Goal: Communication & Community: Participate in discussion

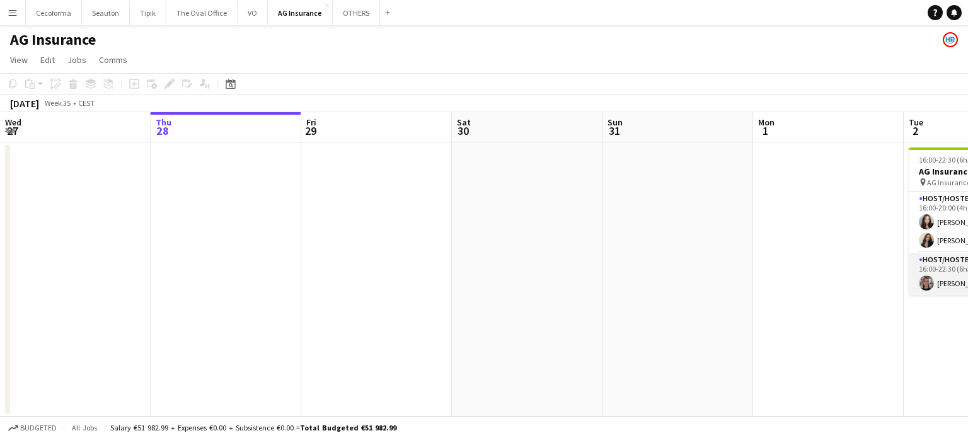
scroll to position [0, 434]
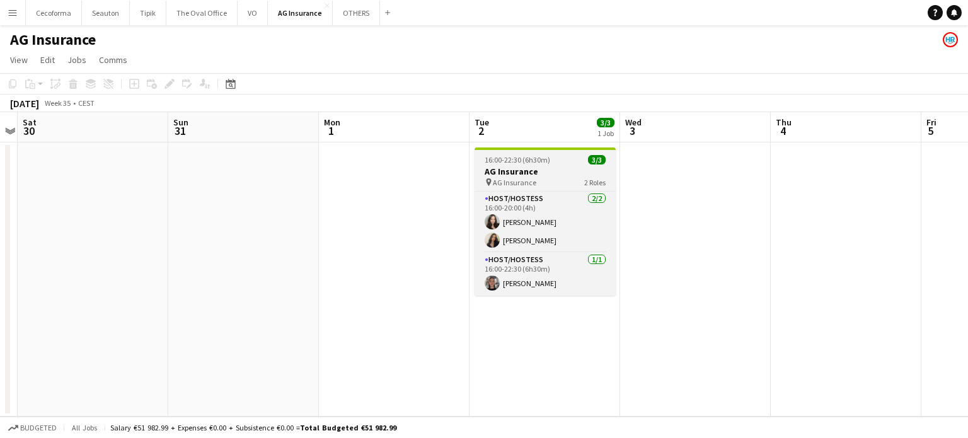
click at [535, 168] on h3 "AG Insurance" at bounding box center [544, 171] width 141 height 11
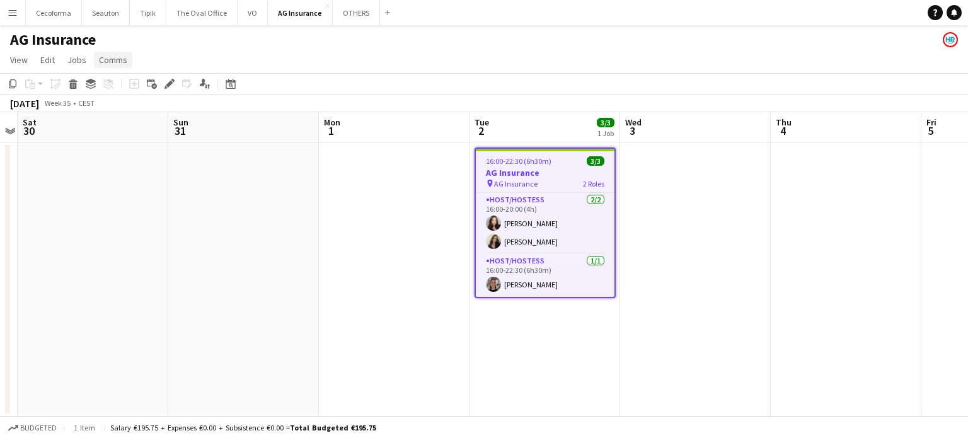
click at [107, 60] on span "Comms" at bounding box center [113, 59] width 28 height 11
click at [127, 112] on span "Create chat" at bounding box center [125, 113] width 44 height 11
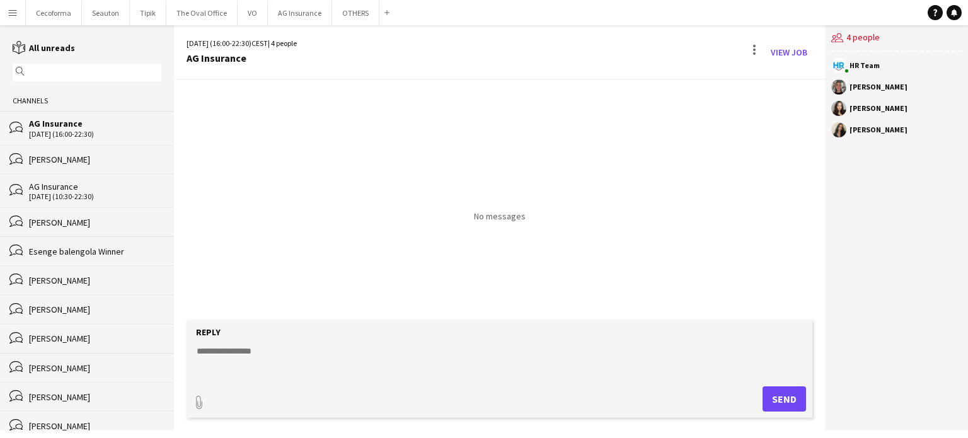
click at [237, 350] on textarea at bounding box center [501, 361] width 613 height 33
click at [367, 350] on textarea "**********" at bounding box center [501, 361] width 613 height 33
click at [382, 352] on textarea "**********" at bounding box center [501, 361] width 613 height 33
paste textarea "**********"
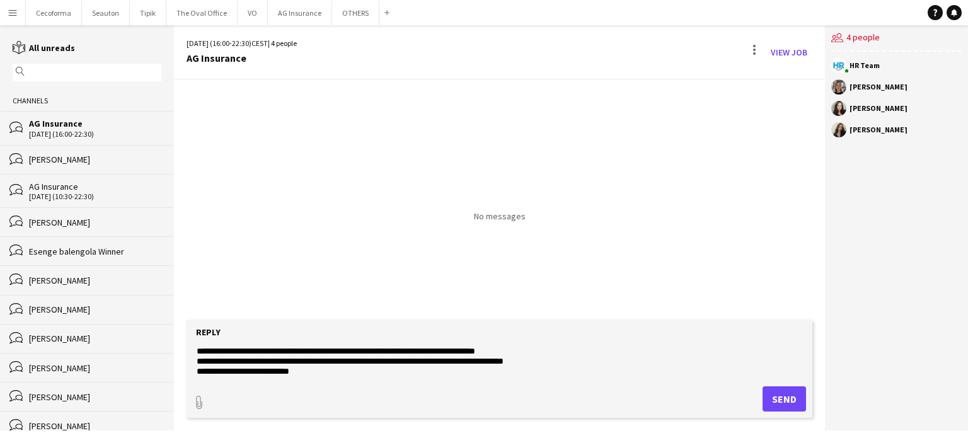
scroll to position [9, 0]
click at [280, 350] on textarea "**********" at bounding box center [501, 361] width 613 height 33
click at [365, 352] on textarea "**********" at bounding box center [501, 361] width 613 height 33
click at [360, 353] on textarea "**********" at bounding box center [501, 361] width 613 height 33
click at [545, 349] on textarea "**********" at bounding box center [501, 361] width 613 height 33
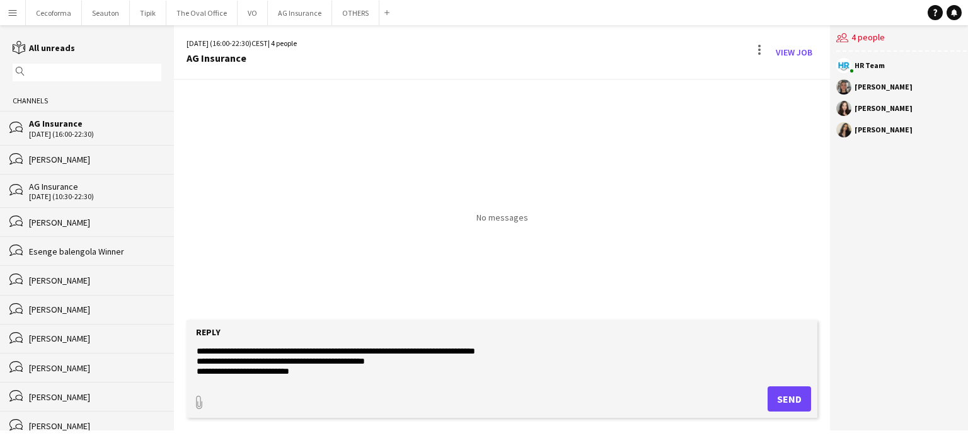
scroll to position [10, 0]
drag, startPoint x: 195, startPoint y: 350, endPoint x: 328, endPoint y: 372, distance: 134.2
click at [328, 372] on textarea "**********" at bounding box center [501, 361] width 613 height 33
type textarea "**********"
click at [527, 389] on div "paperclip Send" at bounding box center [502, 398] width 618 height 25
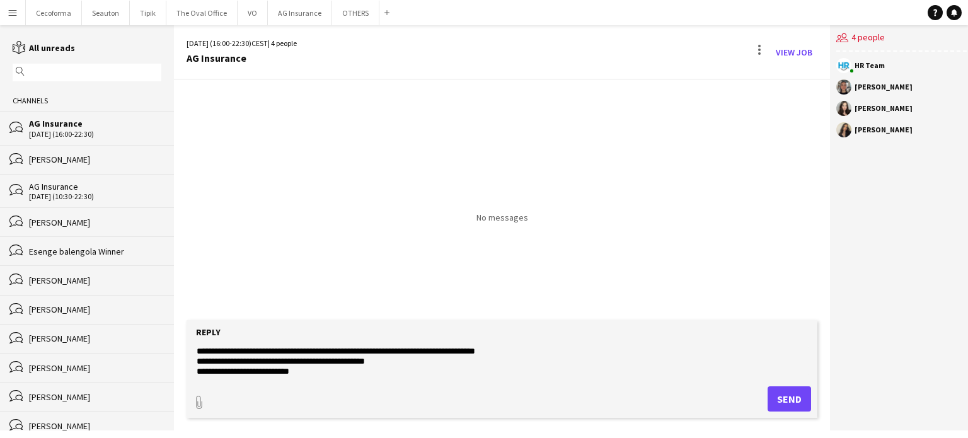
scroll to position [0, 0]
click at [789, 403] on button "Send" at bounding box center [788, 398] width 43 height 25
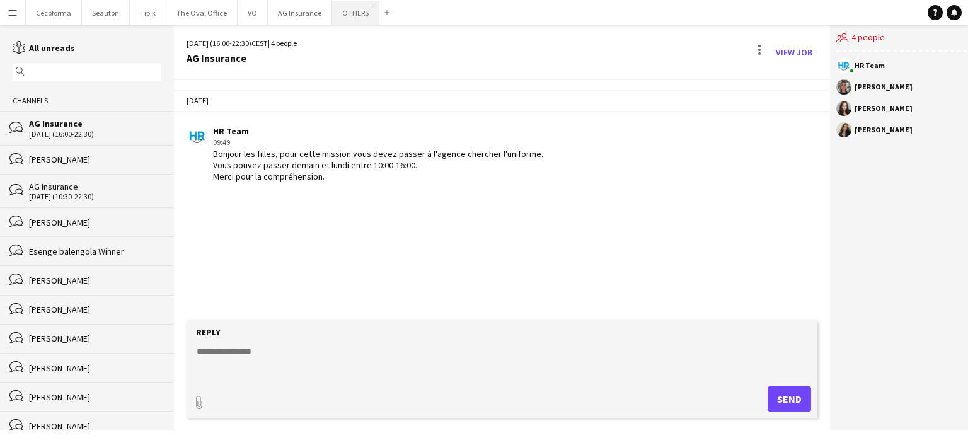
click at [360, 14] on button "OTHERS Close" at bounding box center [355, 13] width 47 height 25
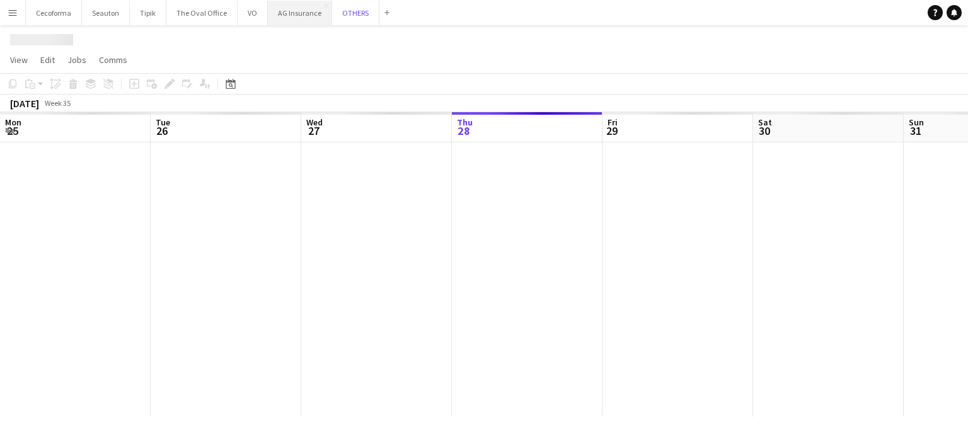
scroll to position [0, 301]
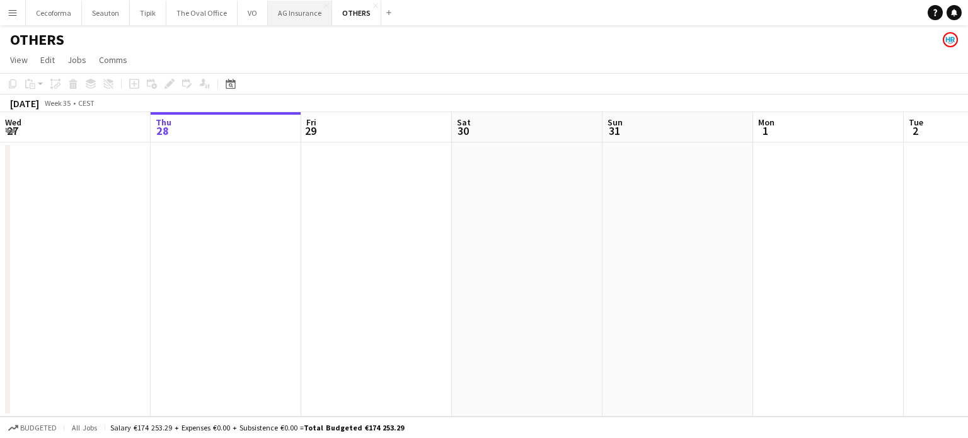
click at [285, 6] on button "AG Insurance Close" at bounding box center [300, 13] width 64 height 25
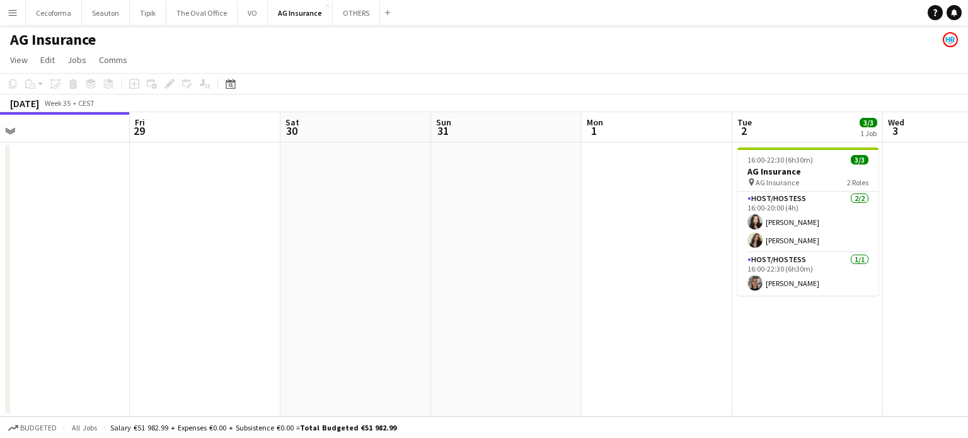
drag, startPoint x: 549, startPoint y: 261, endPoint x: 317, endPoint y: 266, distance: 232.5
click at [317, 266] on app-calendar-viewport "Mon 25 Tue 26 Wed 27 Thu 28 Fri 29 Sat 30 Sun 31 Mon 1 Tue 2 3/3 1 Job Wed 3 Th…" at bounding box center [484, 264] width 968 height 304
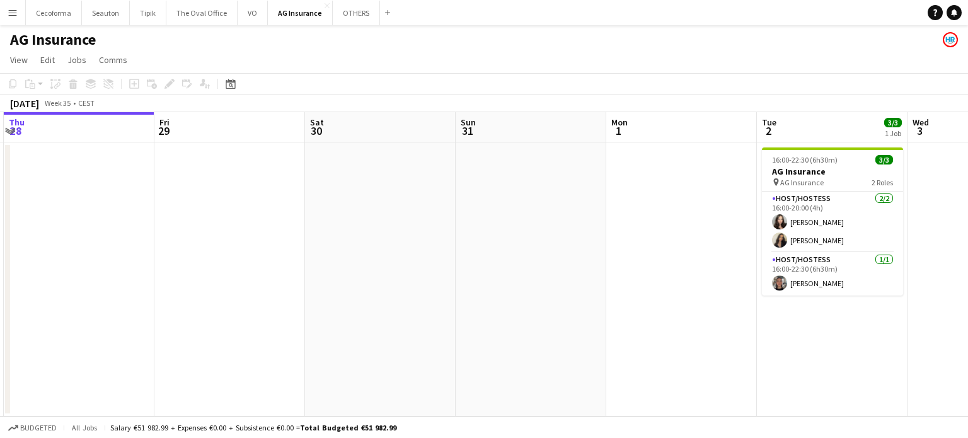
drag, startPoint x: 354, startPoint y: 307, endPoint x: 93, endPoint y: 277, distance: 262.5
click at [103, 280] on app-calendar-viewport "Mon 25 Tue 26 Wed 27 Thu 28 Fri 29 Sat 30 Sun 31 Mon 1 Tue 2 3/3 1 Job Wed 3 Th…" at bounding box center [484, 264] width 968 height 304
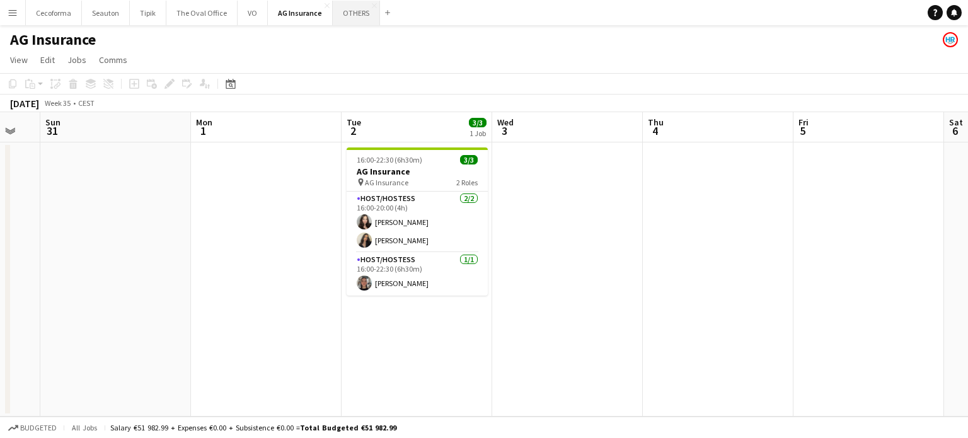
click at [350, 9] on button "OTHERS Close" at bounding box center [356, 13] width 47 height 25
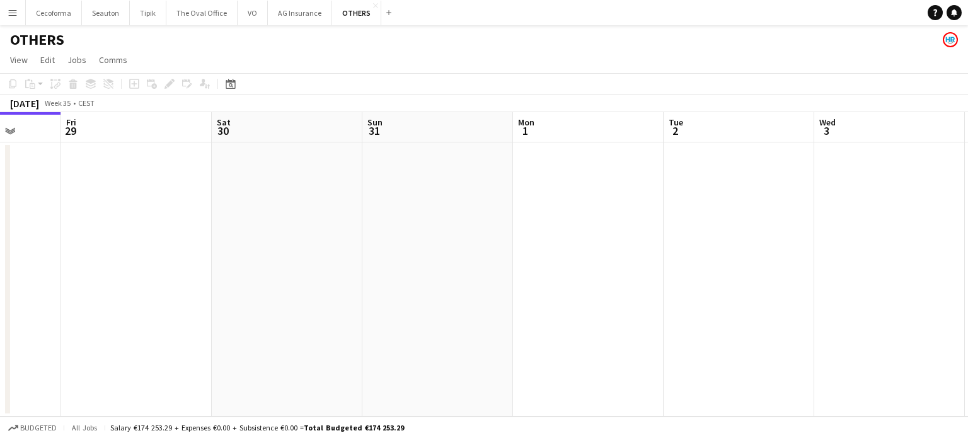
drag, startPoint x: 748, startPoint y: 247, endPoint x: 366, endPoint y: 232, distance: 382.7
click at [366, 232] on app-calendar-viewport "Mon 25 Tue 26 Wed 27 Thu 28 Fri 29 Sat 30 Sun 31 Mon 1 Tue 2 Wed 3 Thu 4 Fri 5" at bounding box center [484, 264] width 968 height 304
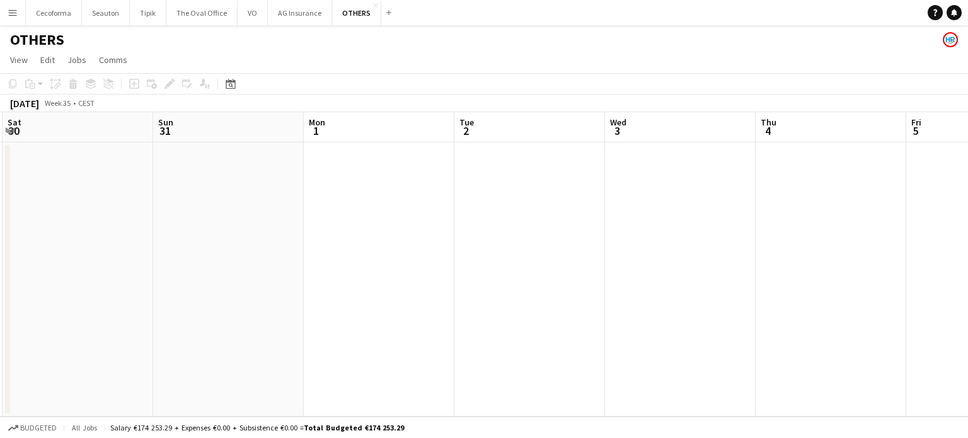
drag, startPoint x: 691, startPoint y: 255, endPoint x: 384, endPoint y: 231, distance: 308.4
click at [374, 235] on app-calendar-viewport "Wed 27 Thu 28 Fri 29 Sat 30 Sun 31 Mon 1 Tue 2 Wed 3 Thu 4 Fri 5 Sat 6 Sun 7" at bounding box center [484, 264] width 968 height 304
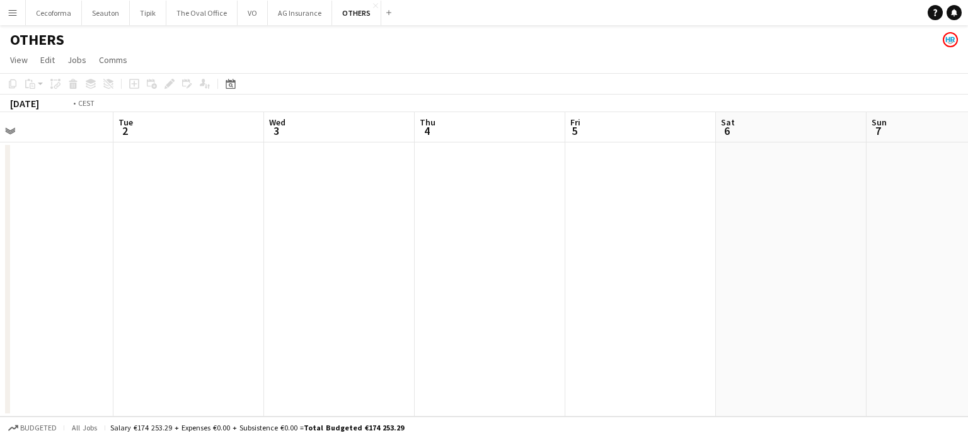
drag, startPoint x: 373, startPoint y: 256, endPoint x: 346, endPoint y: 254, distance: 26.6
click at [346, 254] on app-calendar-viewport "Fri 29 Sat 30 Sun 31 Mon 1 Tue 2 Wed 3 Thu 4 Fri 5 Sat 6 Sun 7 Mon 8 Tue 9" at bounding box center [484, 264] width 968 height 304
drag, startPoint x: 773, startPoint y: 272, endPoint x: 395, endPoint y: 240, distance: 379.3
click at [396, 241] on app-calendar-viewport "Sun 31 Mon 1 Tue 2 Wed 3 Thu 4 Fri 5 Sat 6 Sun 7 Mon 8 Tue 9 Wed 10 Thu 11" at bounding box center [484, 264] width 968 height 304
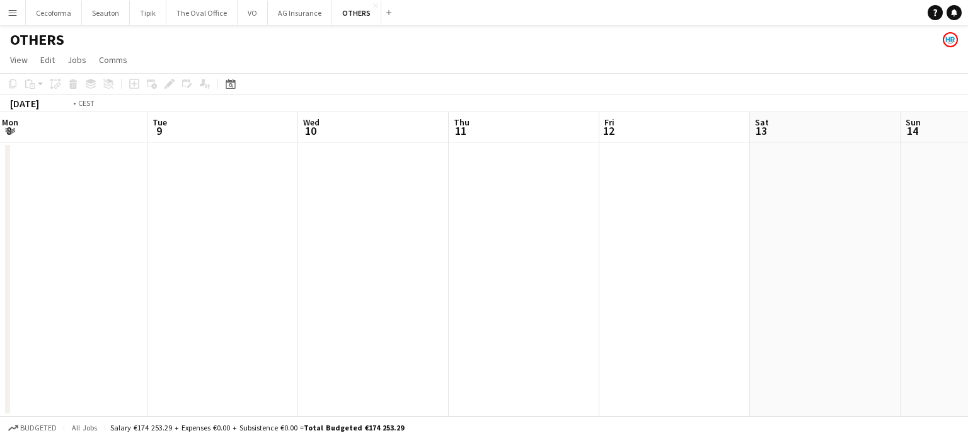
drag, startPoint x: 370, startPoint y: 263, endPoint x: 318, endPoint y: 224, distance: 65.8
click at [228, 237] on app-calendar-viewport "Fri 5 Sat 6 Sun 7 Mon 8 Tue 9 Wed 10 Thu 11 Fri 12 Sat 13 Sun 14 Mon 15 Tue 16" at bounding box center [484, 264] width 968 height 304
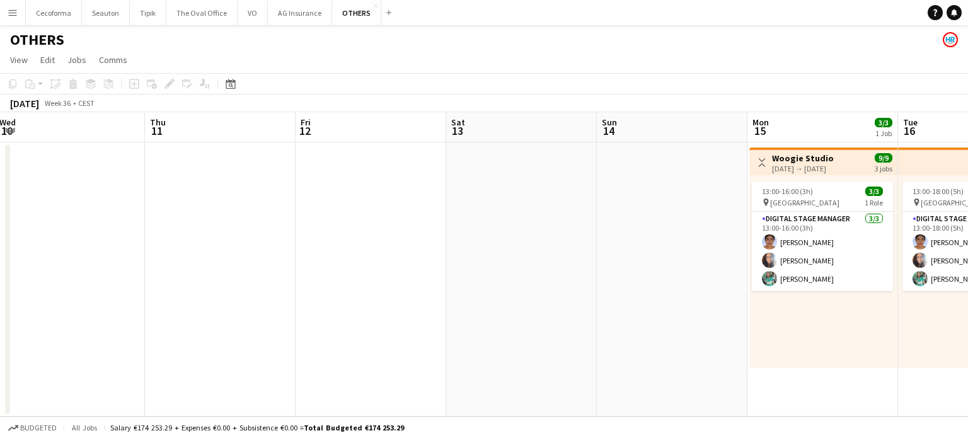
drag, startPoint x: 595, startPoint y: 257, endPoint x: 103, endPoint y: 212, distance: 494.0
click at [116, 216] on app-calendar-viewport "Sun 7 Mon 8 Tue 9 Wed 10 Thu 11 Fri 12 Sat 13 Sun 14 Mon 15 3/3 1 Job Tue 16 3/…" at bounding box center [484, 264] width 968 height 304
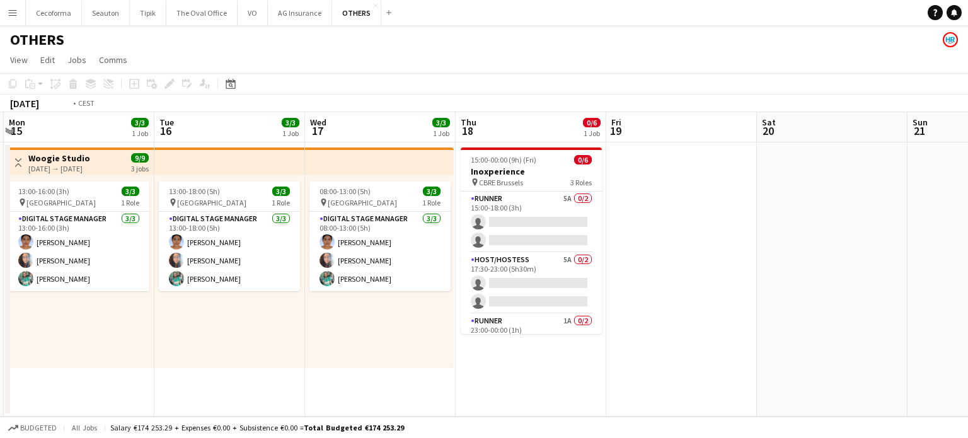
drag, startPoint x: 594, startPoint y: 324, endPoint x: 95, endPoint y: 290, distance: 500.1
click at [106, 291] on app-calendar-viewport "Fri 12 Sat 13 Sun 14 Mon 15 3/3 1 Job Tue 16 3/3 1 Job Wed 17 3/3 1 Job Thu 18 …" at bounding box center [484, 264] width 968 height 304
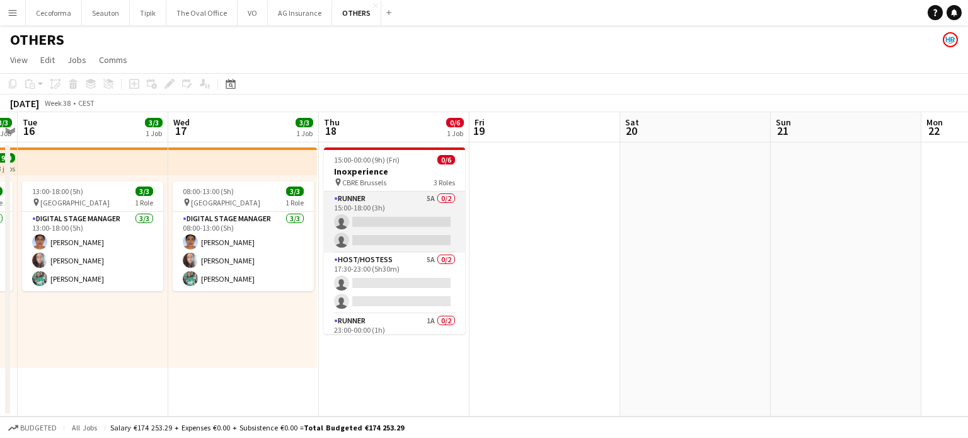
click at [396, 220] on app-card-role "Runner 5A 0/2 15:00-18:00 (3h) single-neutral-actions single-neutral-actions" at bounding box center [394, 222] width 141 height 61
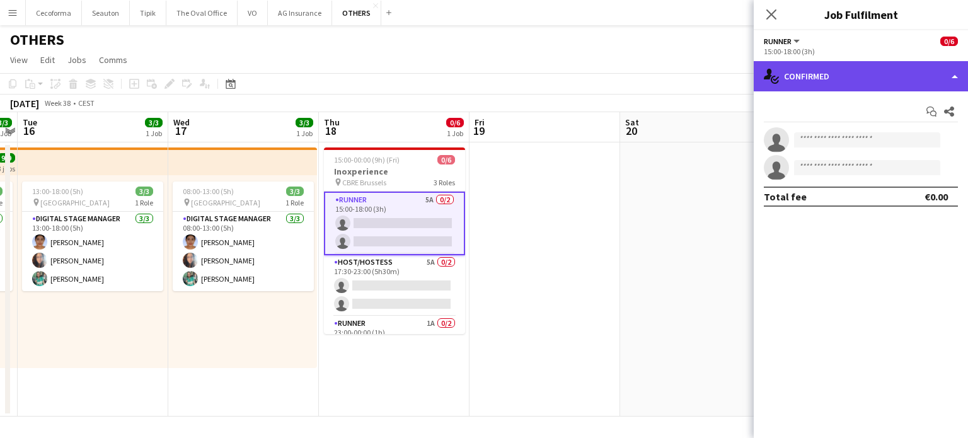
click at [957, 72] on div "single-neutral-actions-check-2 Confirmed" at bounding box center [860, 76] width 214 height 30
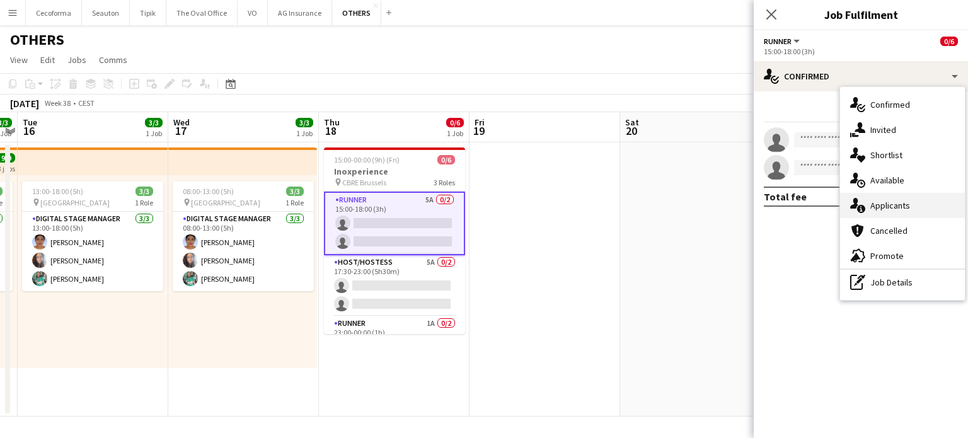
click at [903, 206] on div "single-neutral-actions-information Applicants" at bounding box center [902, 205] width 125 height 25
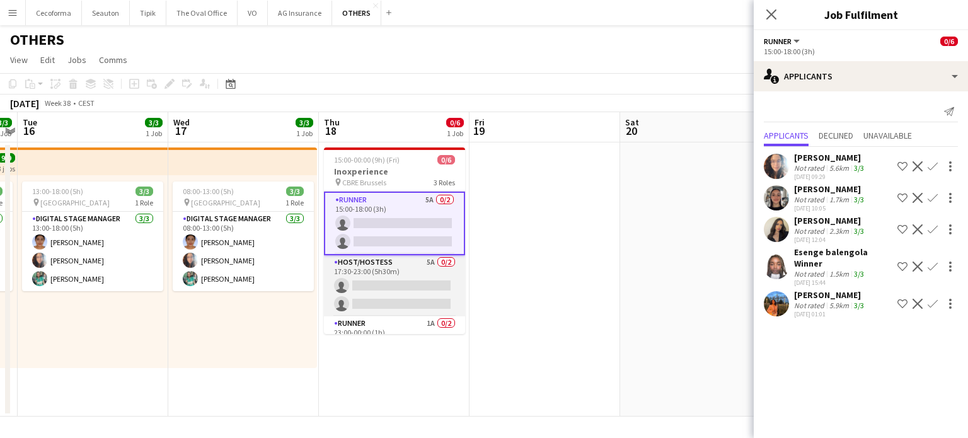
click at [392, 294] on app-card-role "Host/Hostess 5A 0/2 17:30-23:00 (5h30m) single-neutral-actions single-neutral-a…" at bounding box center [394, 285] width 141 height 61
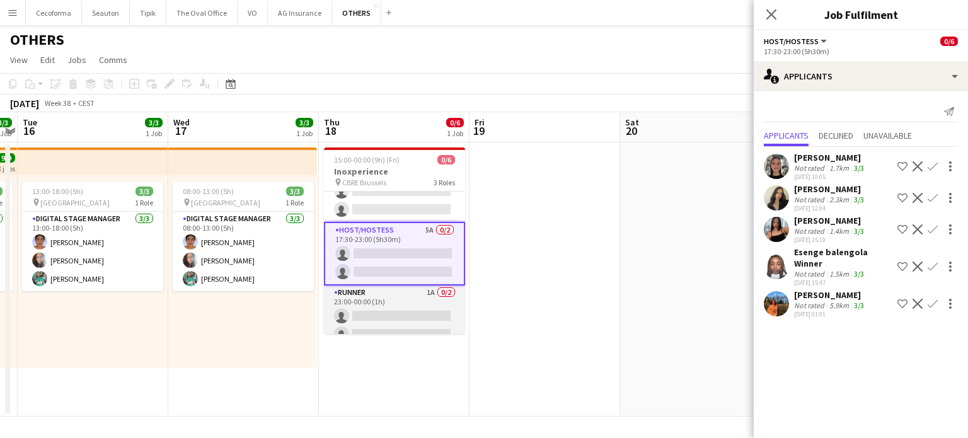
scroll to position [43, 0]
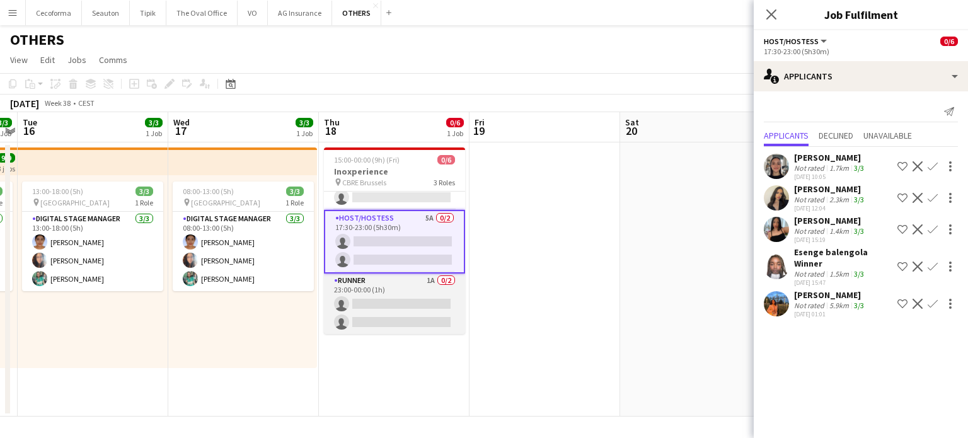
click at [413, 319] on app-card-role "Runner 1A 0/2 23:00-00:00 (1h) single-neutral-actions single-neutral-actions" at bounding box center [394, 303] width 141 height 61
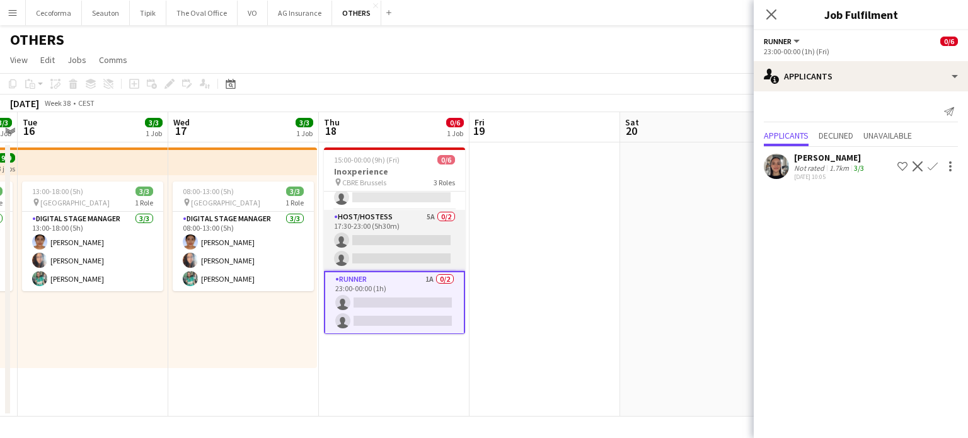
scroll to position [0, 0]
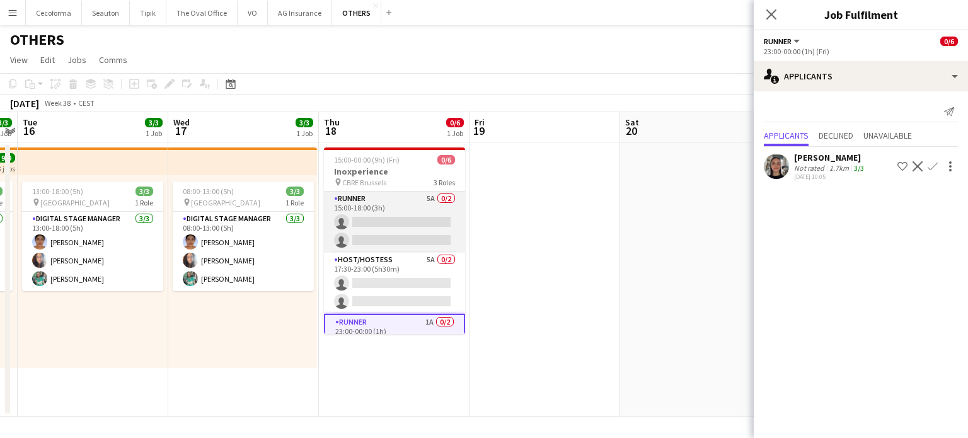
click at [382, 229] on app-card-role "Runner 5A 0/2 15:00-18:00 (3h) single-neutral-actions single-neutral-actions" at bounding box center [394, 222] width 141 height 61
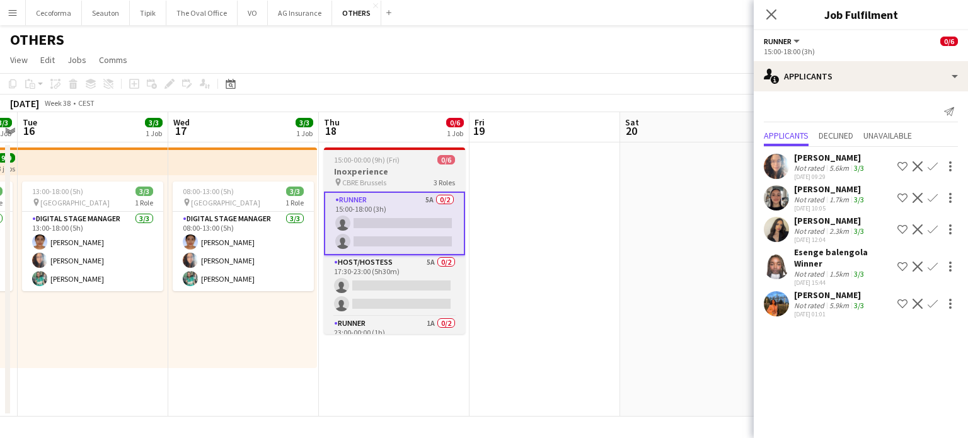
click at [353, 166] on h3 "Inoxperience" at bounding box center [394, 171] width 141 height 11
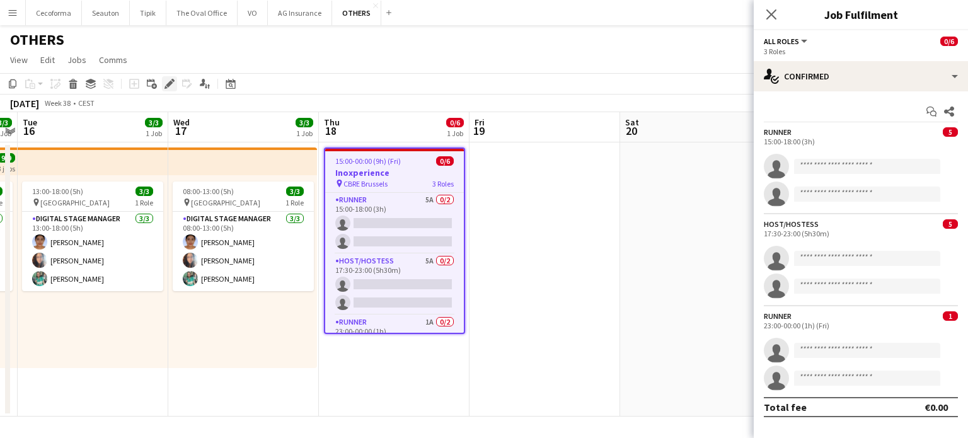
click at [169, 83] on icon at bounding box center [169, 84] width 7 height 7
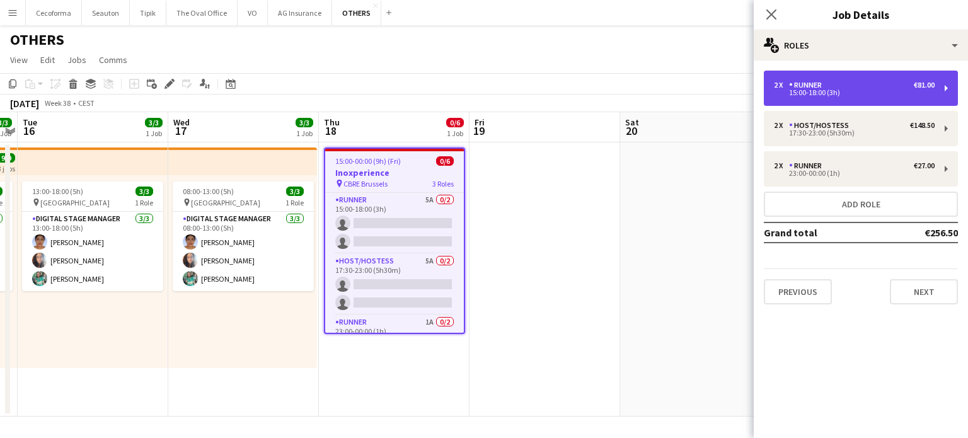
click at [837, 89] on div "15:00-18:00 (3h)" at bounding box center [854, 92] width 161 height 6
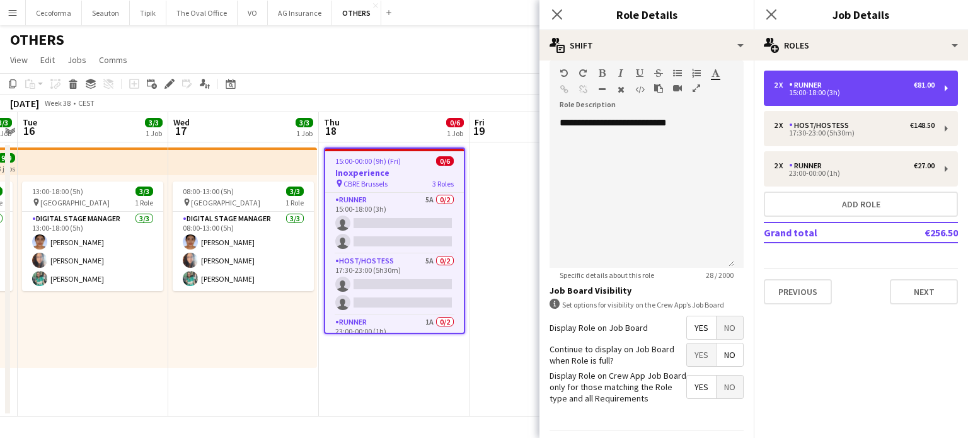
scroll to position [412, 0]
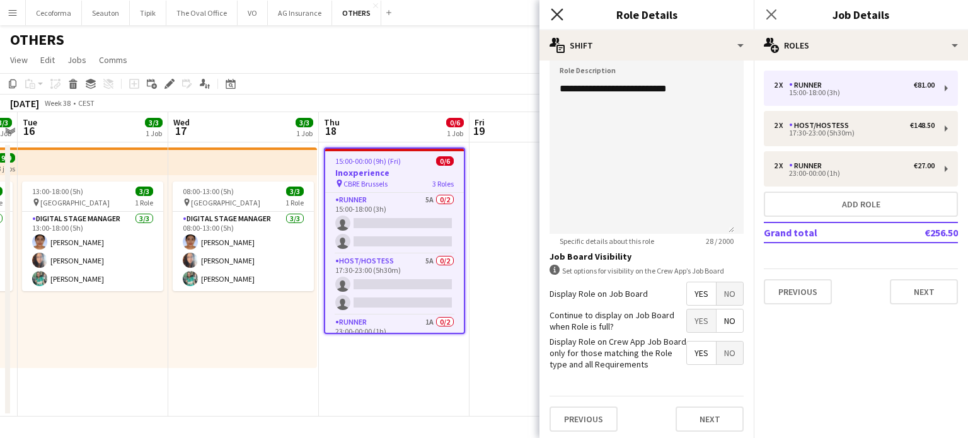
click at [553, 13] on icon "Close pop-in" at bounding box center [557, 14] width 12 height 12
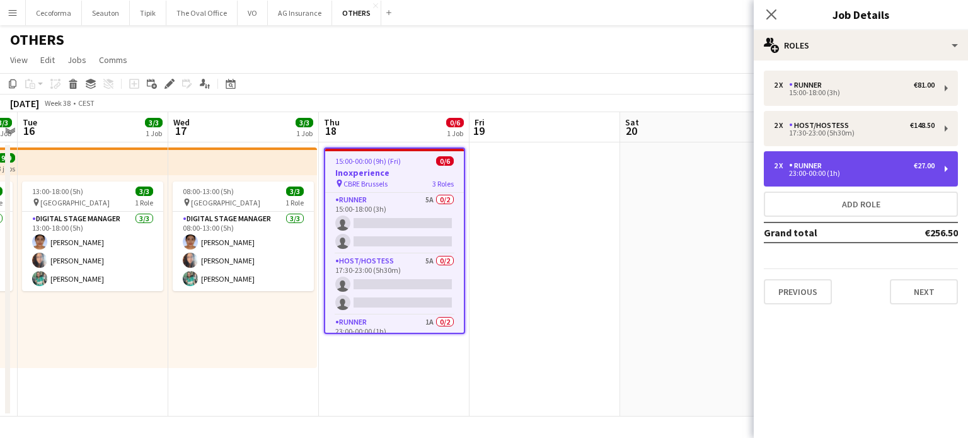
click at [819, 173] on div "23:00-00:00 (1h)" at bounding box center [854, 173] width 161 height 6
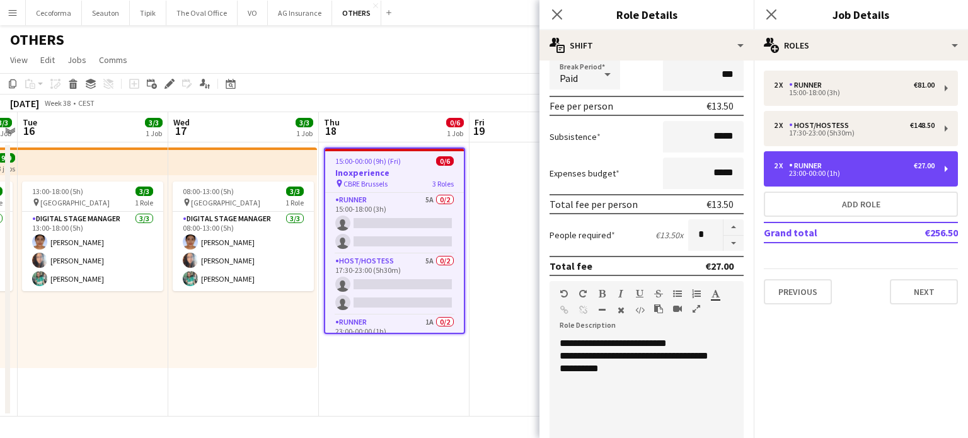
scroll to position [0, 0]
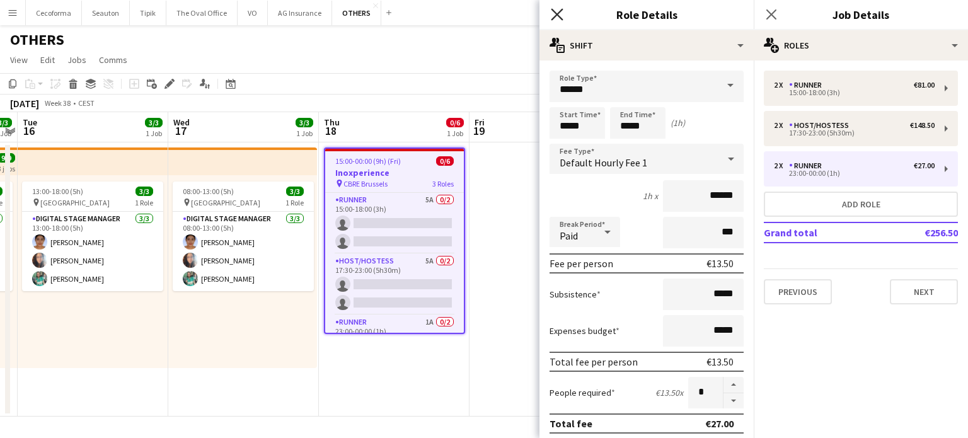
click at [554, 10] on icon "Close pop-in" at bounding box center [557, 14] width 12 height 12
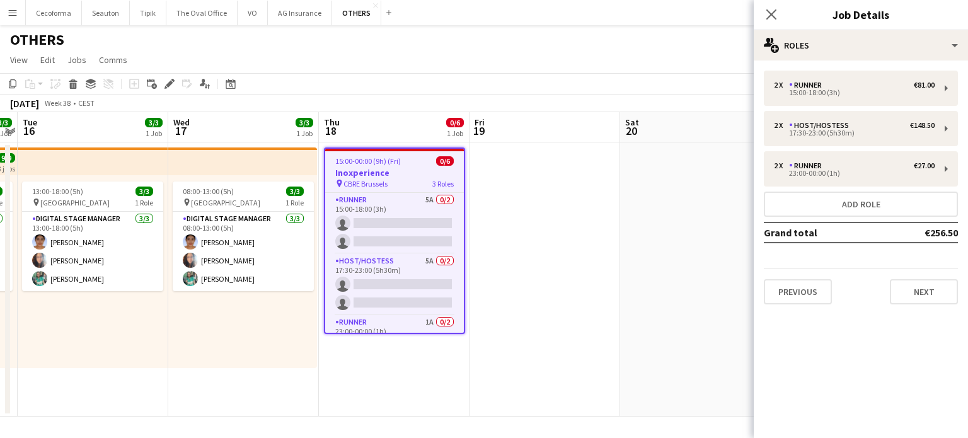
click at [554, 241] on app-date-cell at bounding box center [544, 279] width 151 height 274
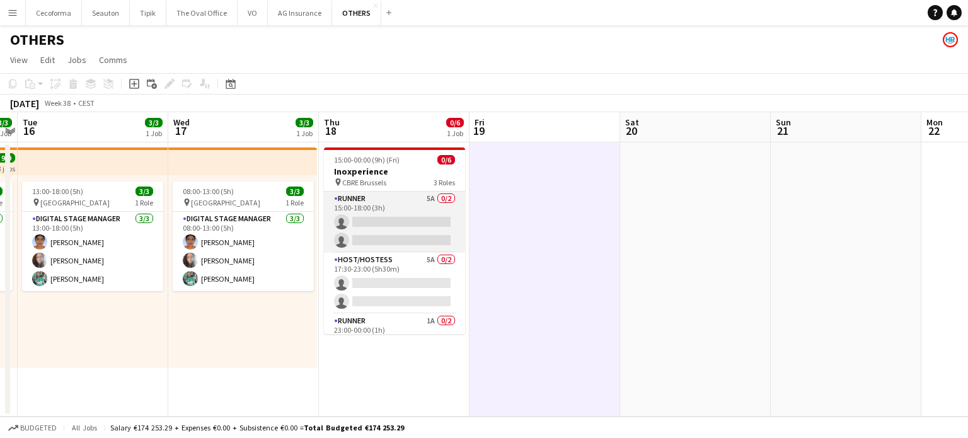
click at [394, 224] on app-card-role "Runner 5A 0/2 15:00-18:00 (3h) single-neutral-actions single-neutral-actions" at bounding box center [394, 222] width 141 height 61
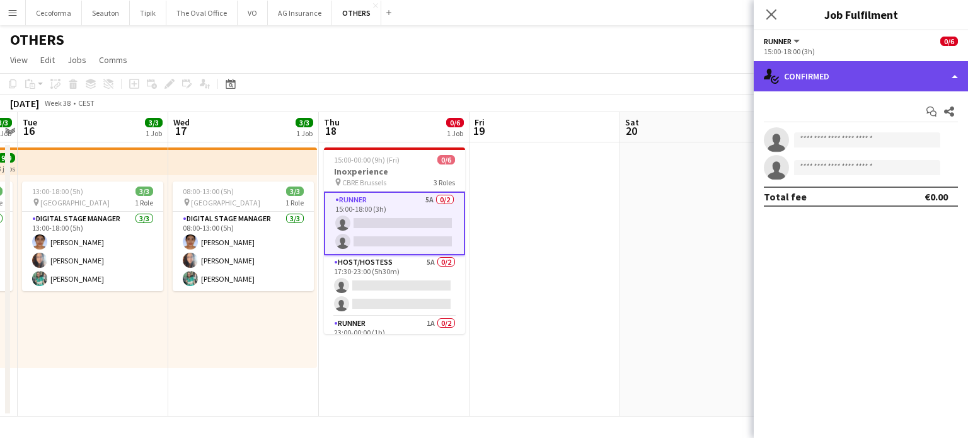
click at [953, 76] on div "single-neutral-actions-check-2 Confirmed" at bounding box center [860, 76] width 214 height 30
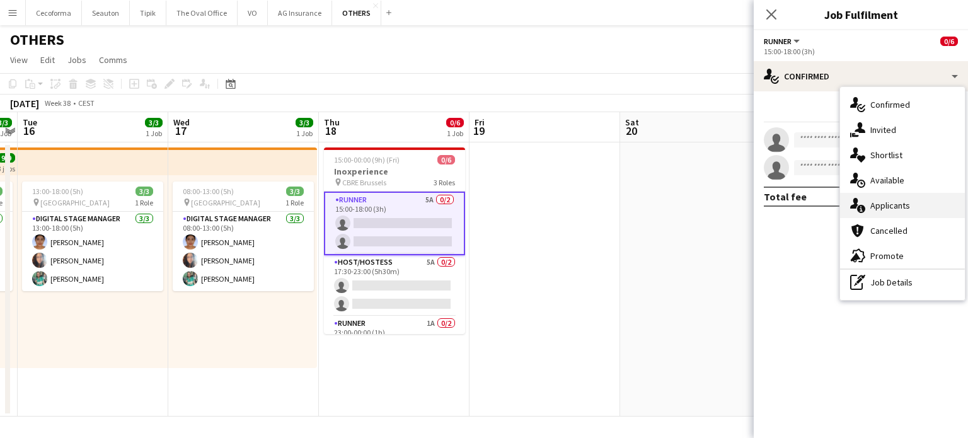
click at [893, 203] on div "single-neutral-actions-information Applicants" at bounding box center [902, 205] width 125 height 25
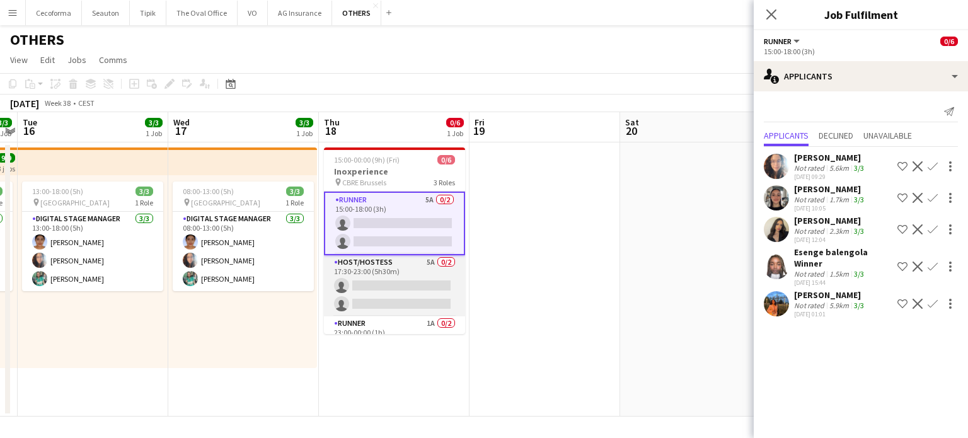
click at [389, 292] on app-card-role "Host/Hostess 5A 0/2 17:30-23:00 (5h30m) single-neutral-actions single-neutral-a…" at bounding box center [394, 285] width 141 height 61
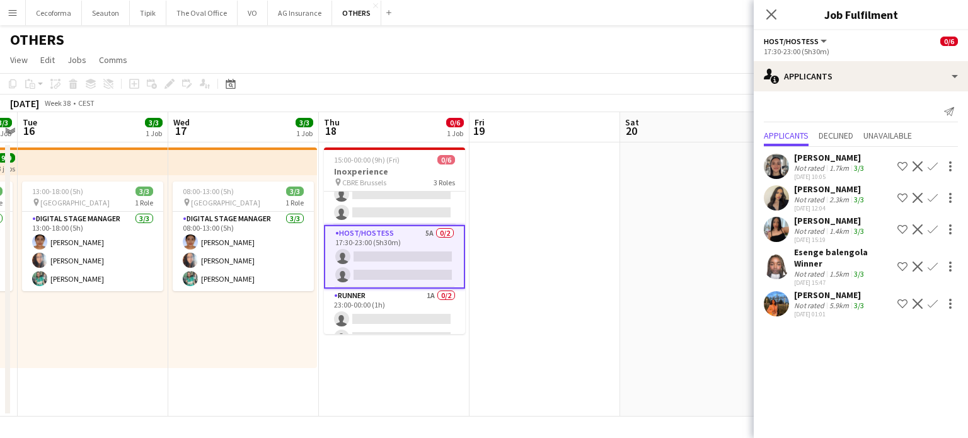
scroll to position [43, 0]
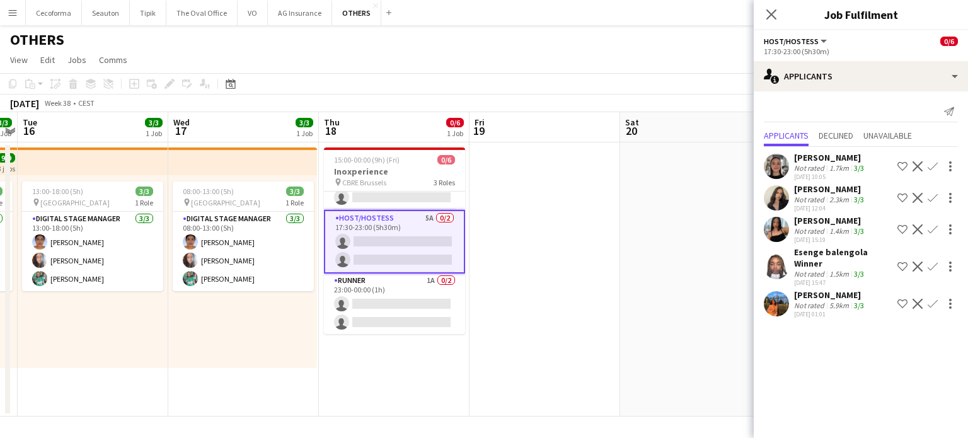
click at [549, 277] on app-date-cell at bounding box center [544, 279] width 151 height 274
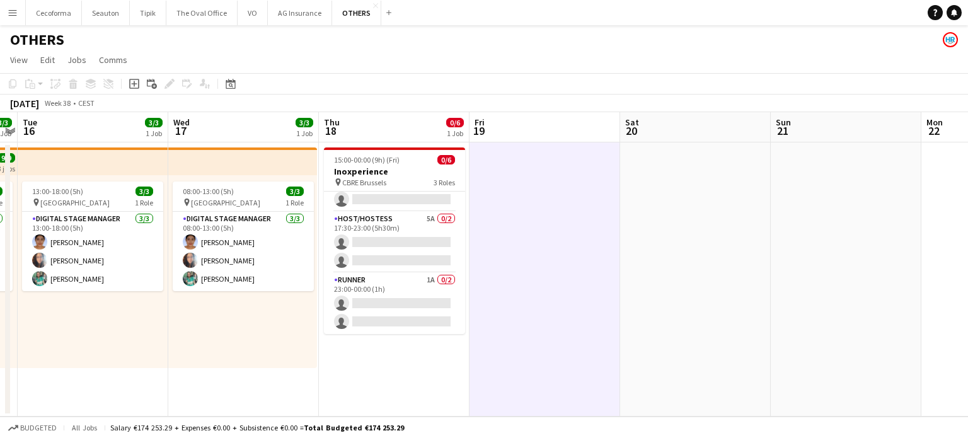
scroll to position [40, 0]
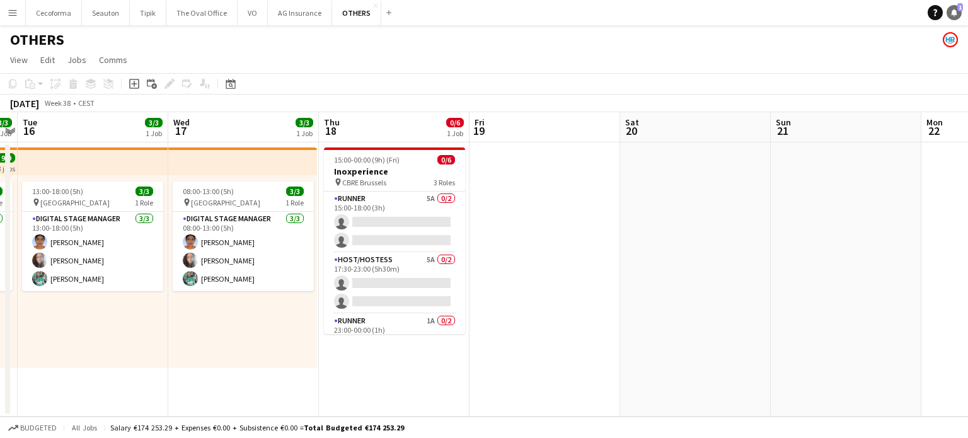
click at [953, 12] on icon at bounding box center [954, 12] width 6 height 6
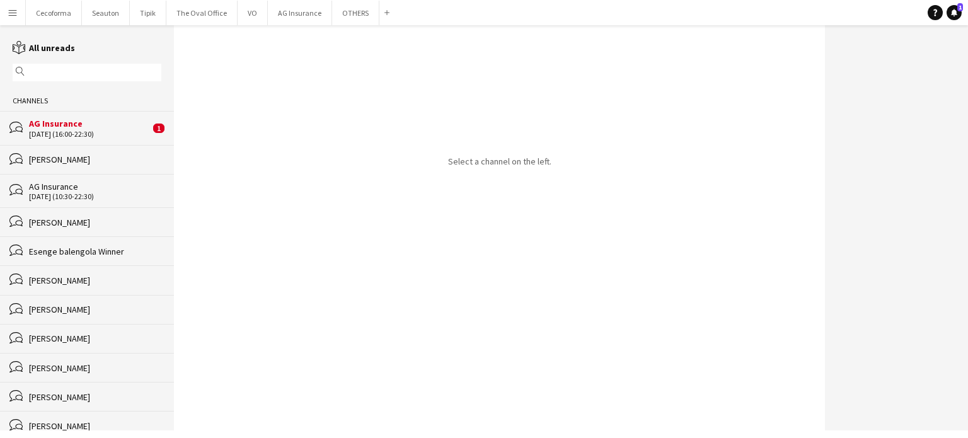
click at [66, 130] on div "[DATE] (16:00-22:30)" at bounding box center [89, 134] width 121 height 9
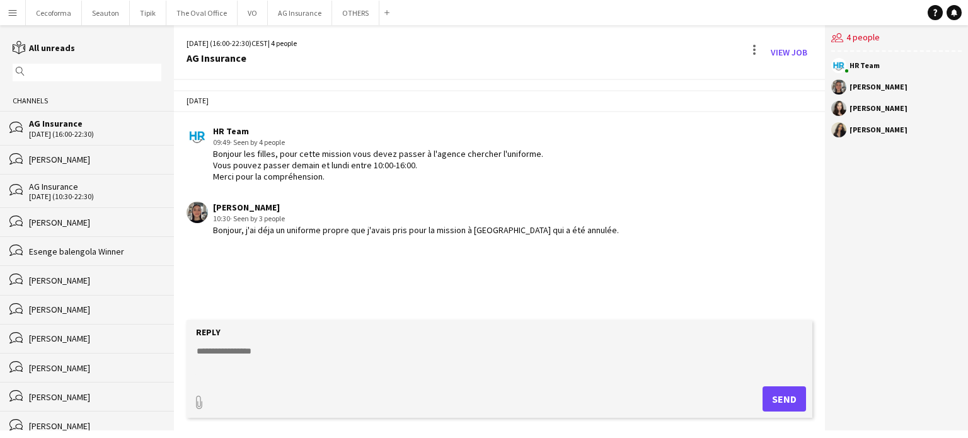
click at [229, 347] on textarea at bounding box center [501, 361] width 613 height 33
type textarea "**********"
click at [785, 398] on button "Send" at bounding box center [783, 398] width 43 height 25
click at [339, 16] on button "OTHERS Close" at bounding box center [355, 13] width 47 height 25
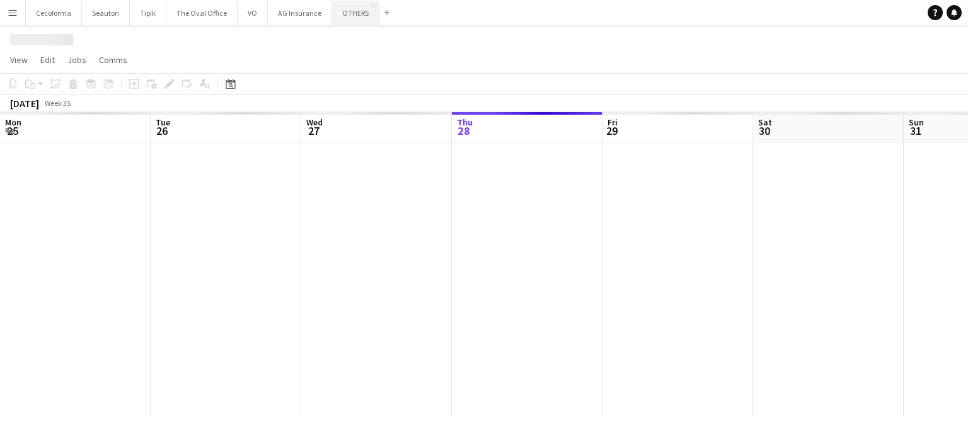
scroll to position [0, 301]
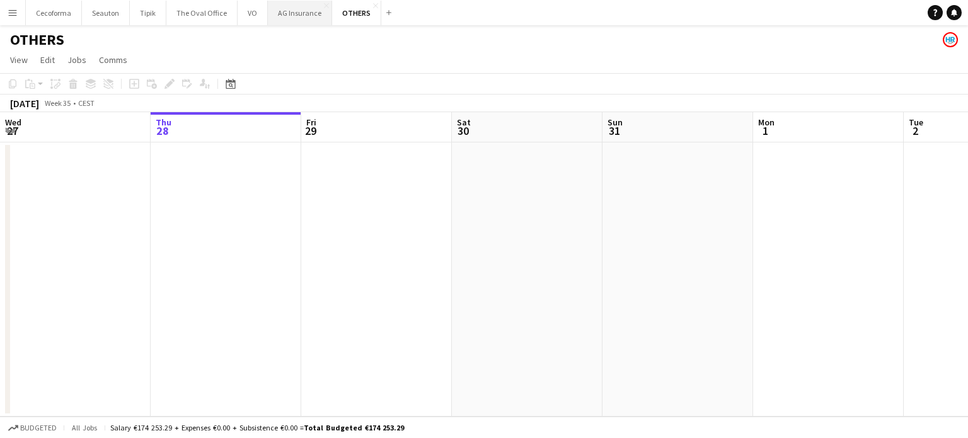
click at [288, 12] on button "AG Insurance Close" at bounding box center [300, 13] width 64 height 25
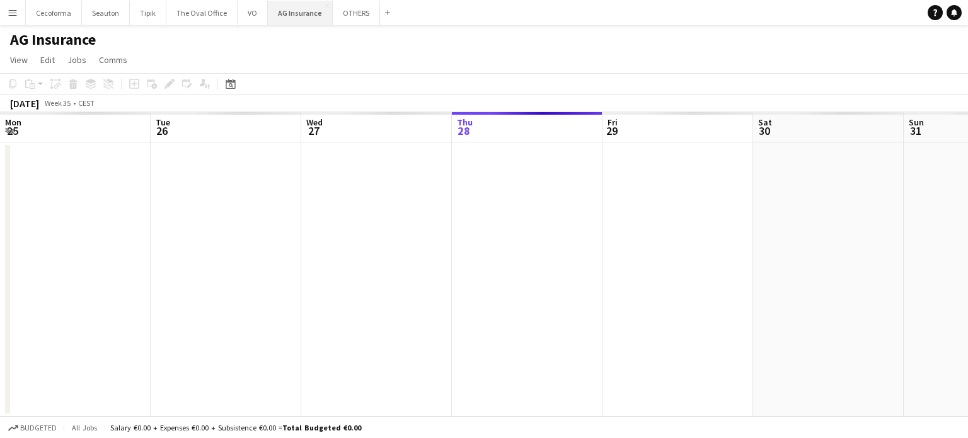
scroll to position [0, 301]
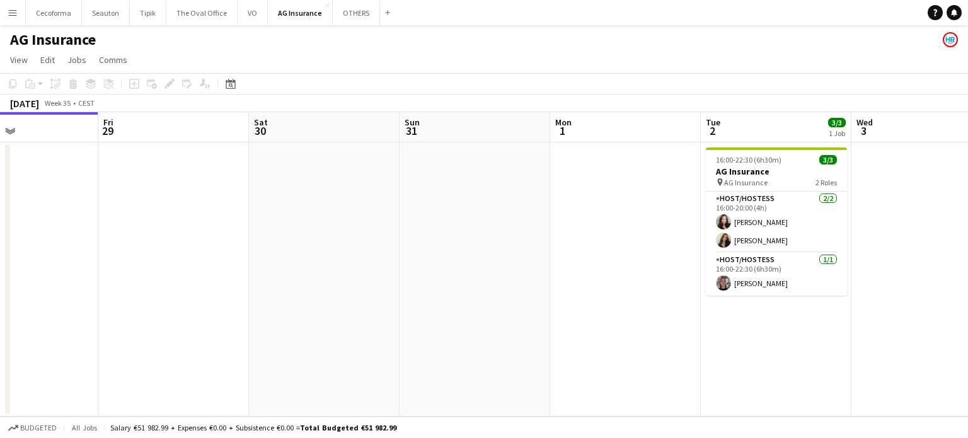
drag, startPoint x: 619, startPoint y: 307, endPoint x: 324, endPoint y: 280, distance: 295.4
click at [325, 281] on app-calendar-viewport "Mon 25 Tue 26 Wed 27 Thu 28 Fri 29 Sat 30 Sun 31 Mon 1 Tue 2 3/3 1 Job Wed 3 Th…" at bounding box center [484, 264] width 968 height 304
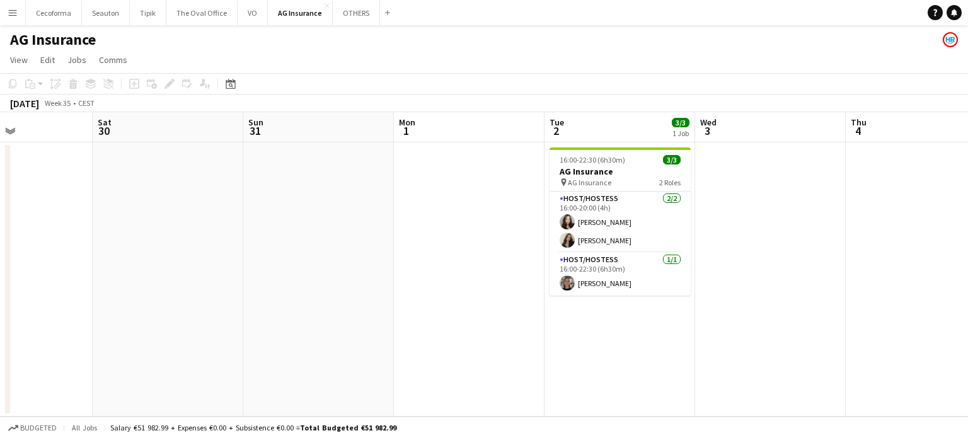
click at [786, 228] on app-date-cell at bounding box center [770, 279] width 151 height 274
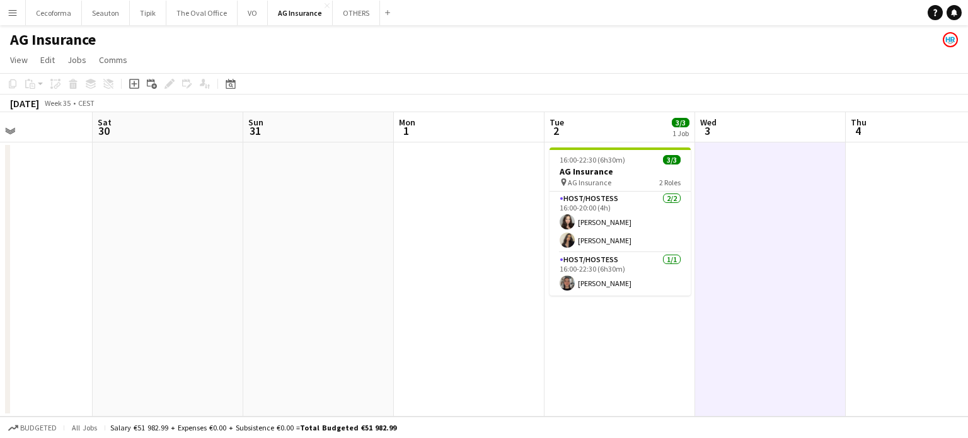
click at [293, 331] on app-date-cell at bounding box center [318, 279] width 151 height 274
